Goal: Check status: Check status

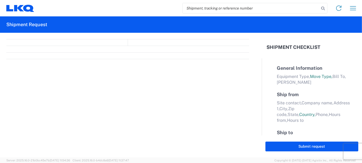
select select "FULL"
select select "LBS"
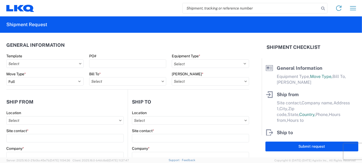
click at [257, 9] on input "search" at bounding box center [251, 8] width 137 height 10
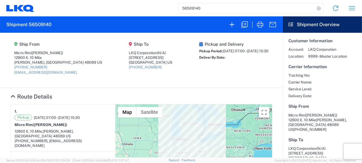
click at [209, 7] on input "56509140" at bounding box center [246, 8] width 137 height 10
click at [209, 8] on input "56509140" at bounding box center [246, 8] width 137 height 10
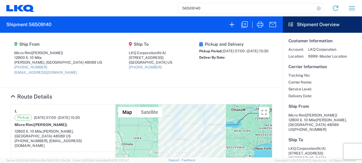
click at [209, 8] on input "56509140" at bounding box center [246, 8] width 137 height 10
click at [160, 13] on div "56509140 Home Shipment request Shipment tracking" at bounding box center [197, 8] width 326 height 13
click at [201, 8] on input "56509140" at bounding box center [246, 8] width 137 height 10
click at [210, 8] on input "56509139" at bounding box center [246, 8] width 137 height 10
type input "56509140"
